Goal: Transaction & Acquisition: Purchase product/service

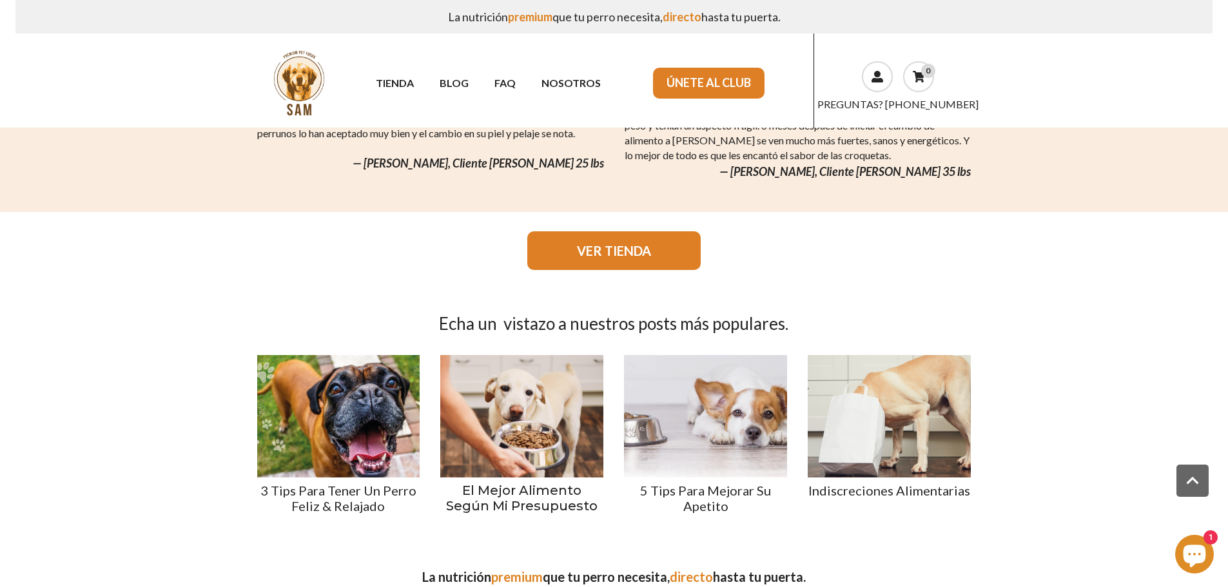
scroll to position [1536, 0]
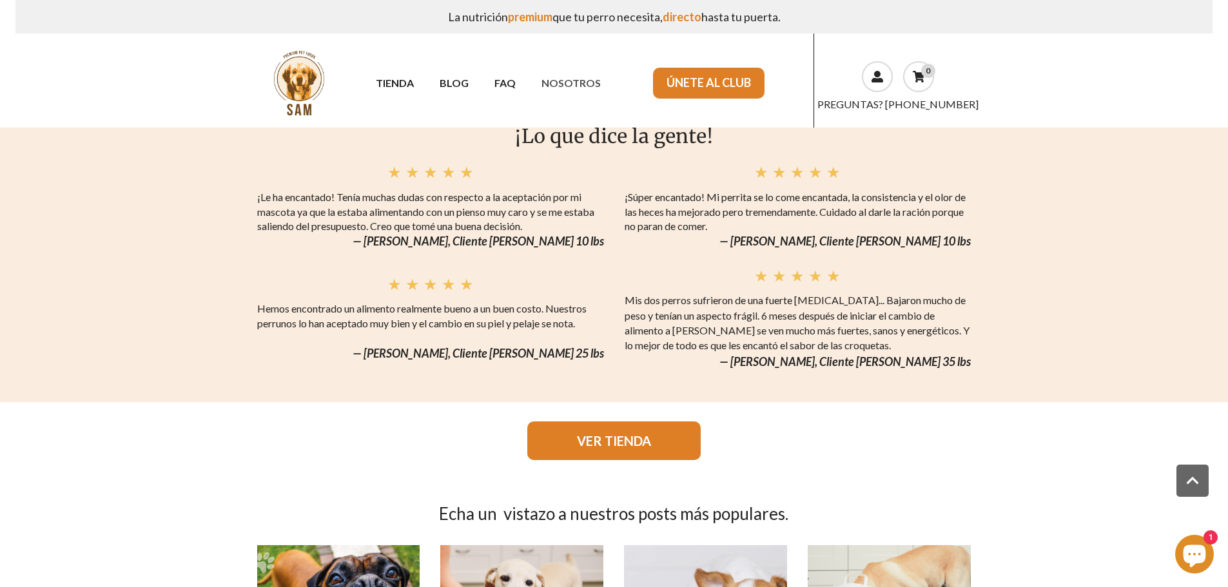
click at [590, 77] on link "NOSOTROS" at bounding box center [570, 83] width 85 height 23
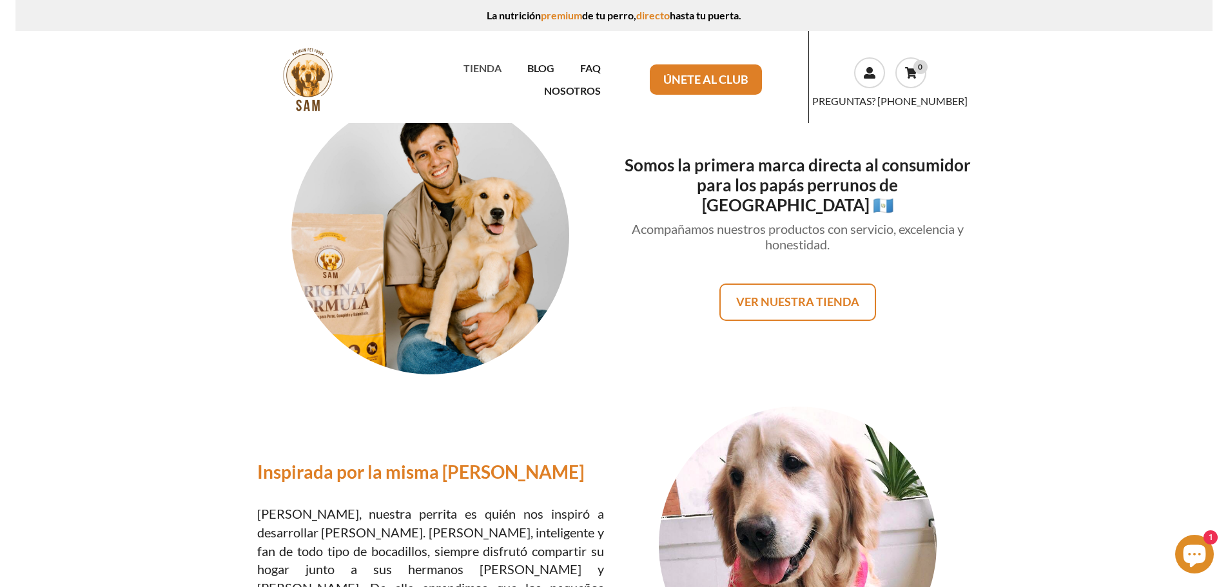
scroll to position [129, 0]
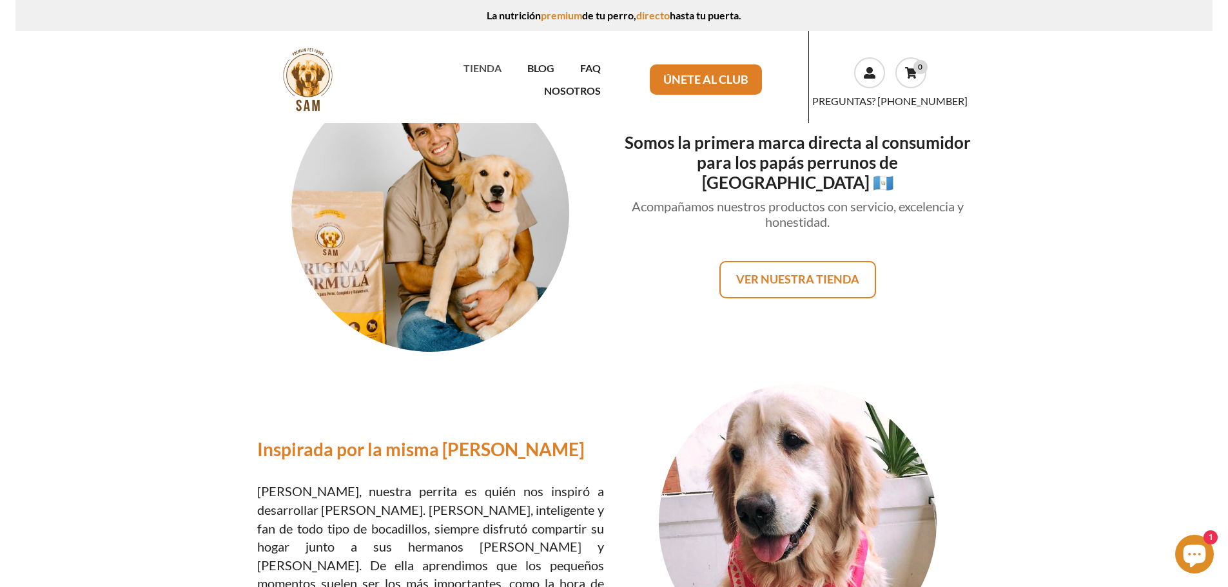
click at [450, 79] on link "TIENDA" at bounding box center [482, 68] width 64 height 23
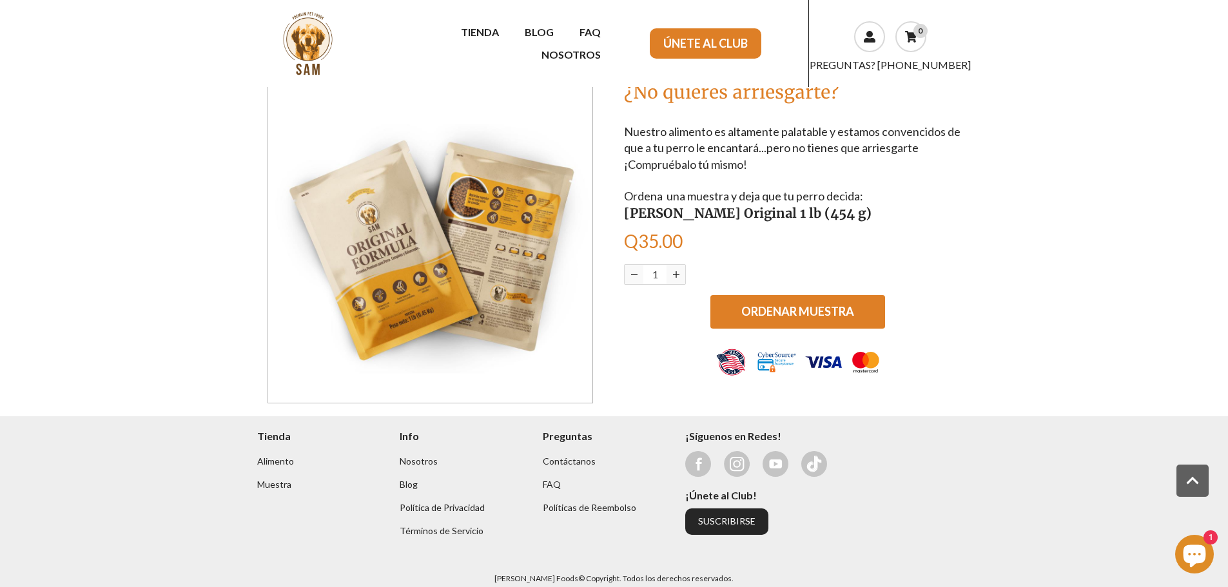
scroll to position [733, 0]
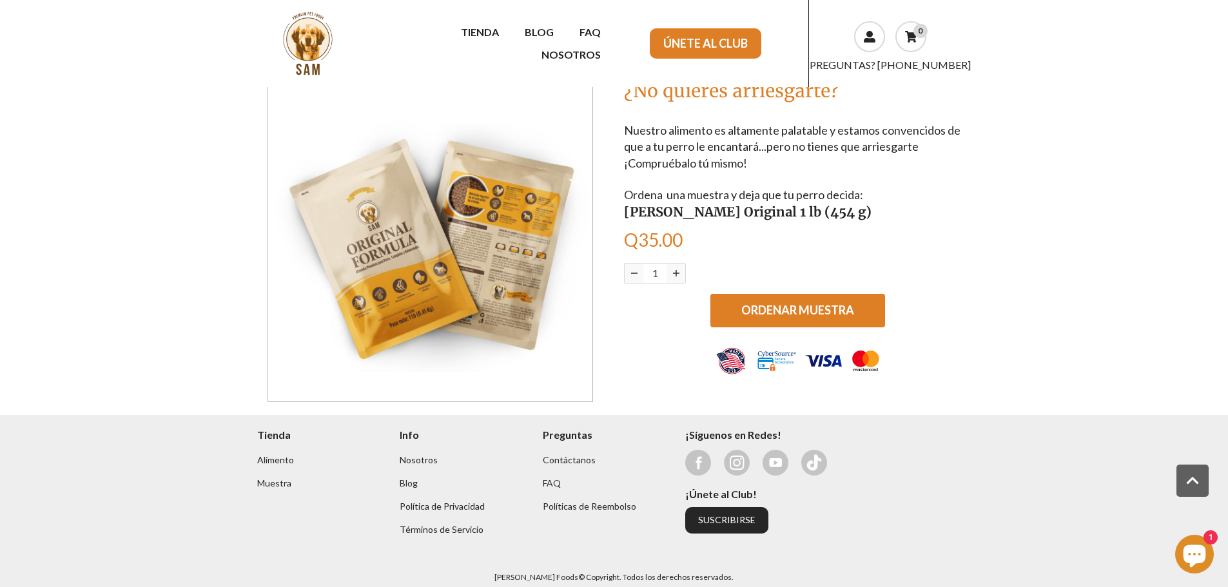
click at [764, 303] on span "ORDENAR MUESTRA" at bounding box center [797, 310] width 113 height 14
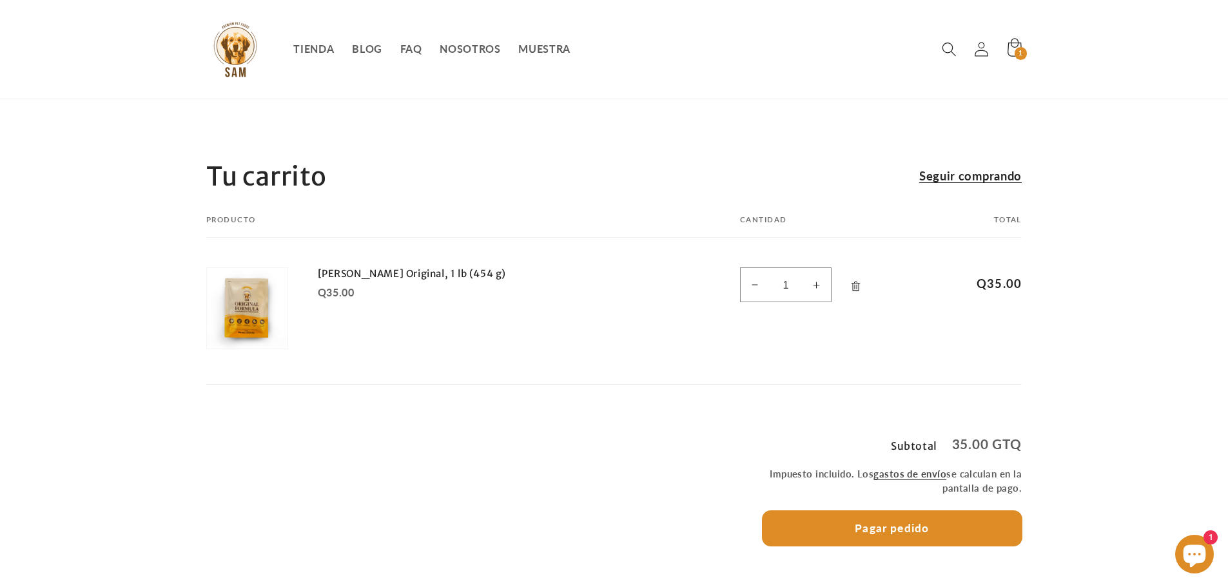
click at [907, 536] on button "Pagar pedido" at bounding box center [892, 528] width 260 height 35
